Goal: Check status: Check status

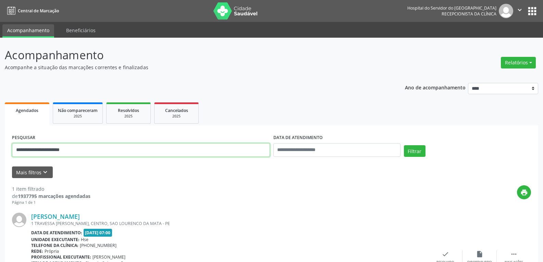
drag, startPoint x: 91, startPoint y: 152, endPoint x: 0, endPoint y: 149, distance: 90.8
click at [0, 149] on div "**********" at bounding box center [271, 180] width 543 height 284
type input "**********"
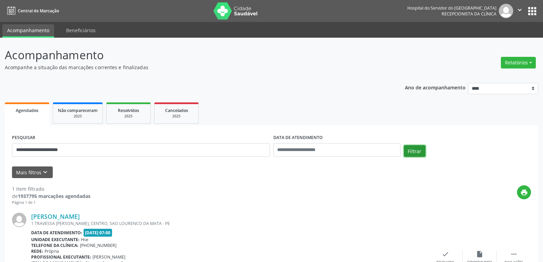
click at [419, 150] on button "Filtrar" at bounding box center [415, 151] width 22 height 12
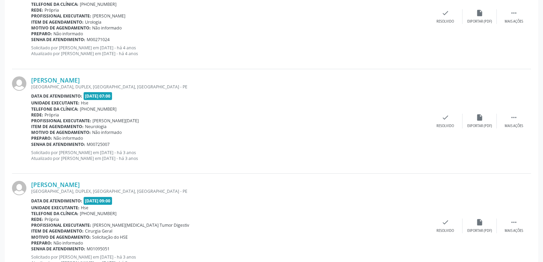
scroll to position [269, 0]
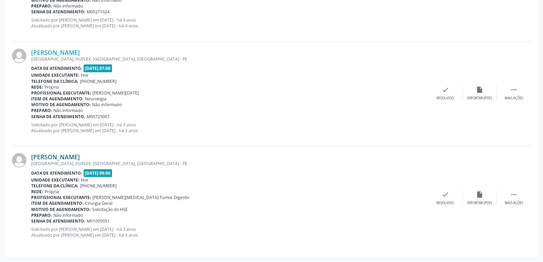
click at [65, 157] on link "[PERSON_NAME]" at bounding box center [55, 157] width 49 height 8
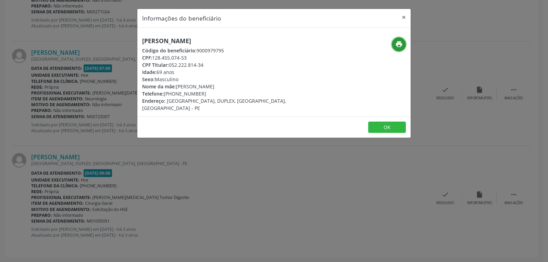
click at [398, 45] on icon "print" at bounding box center [399, 44] width 8 height 8
drag, startPoint x: 170, startPoint y: 64, endPoint x: 217, endPoint y: 63, distance: 47.6
click at [217, 63] on div "CPF Titular: 052.222.814-34" at bounding box center [228, 64] width 173 height 7
copy div "052.222.814-34"
drag, startPoint x: 174, startPoint y: 93, endPoint x: 217, endPoint y: 92, distance: 43.1
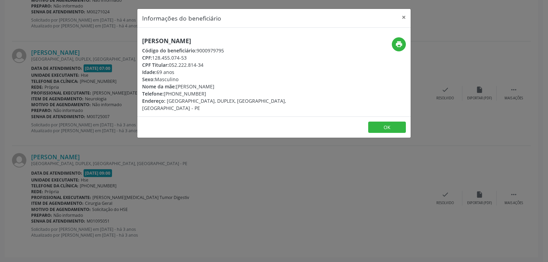
click at [217, 92] on div "Telefone: [PHONE_NUMBER]" at bounding box center [228, 93] width 173 height 7
copy div "99722-1763"
click at [402, 17] on button "×" at bounding box center [404, 17] width 14 height 17
